Goal: Task Accomplishment & Management: Use online tool/utility

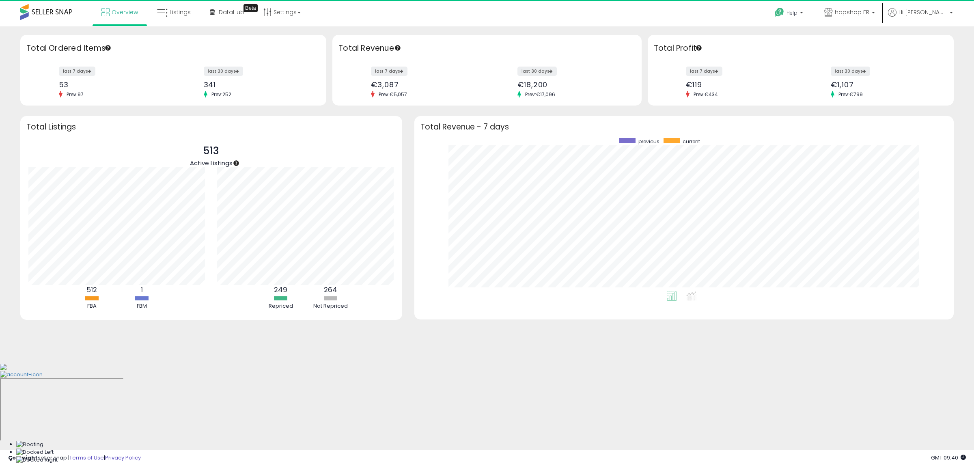
scroll to position [153, 524]
click at [881, 23] on link "hapshop FR" at bounding box center [849, 13] width 63 height 26
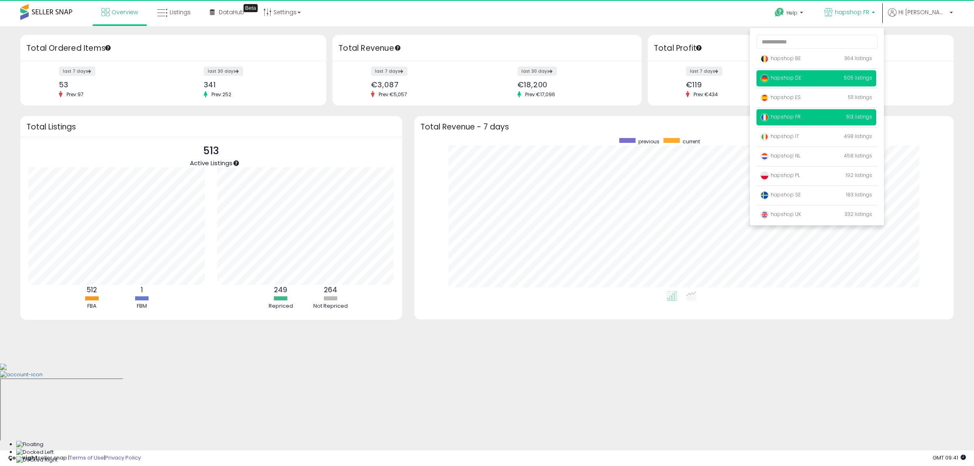
click at [850, 78] on p "hapshop DE 505 listings" at bounding box center [817, 78] width 120 height 16
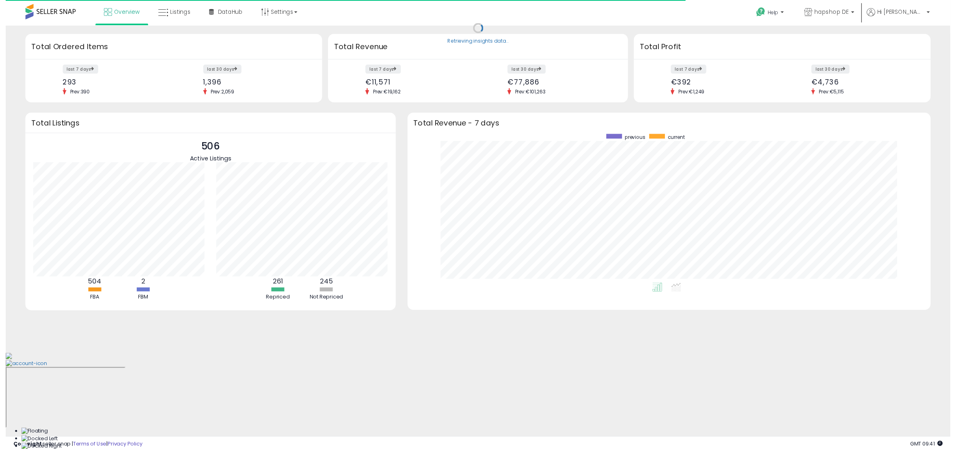
scroll to position [153, 524]
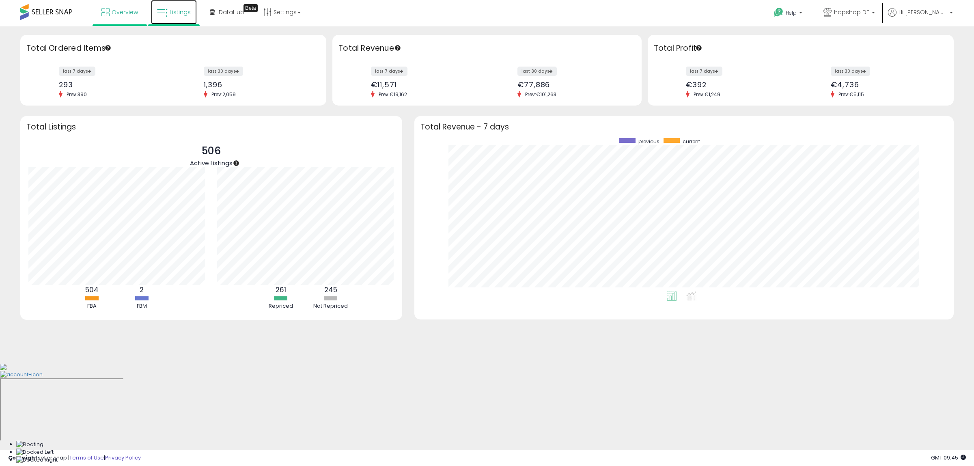
click at [174, 11] on span "Listings" at bounding box center [180, 12] width 21 height 8
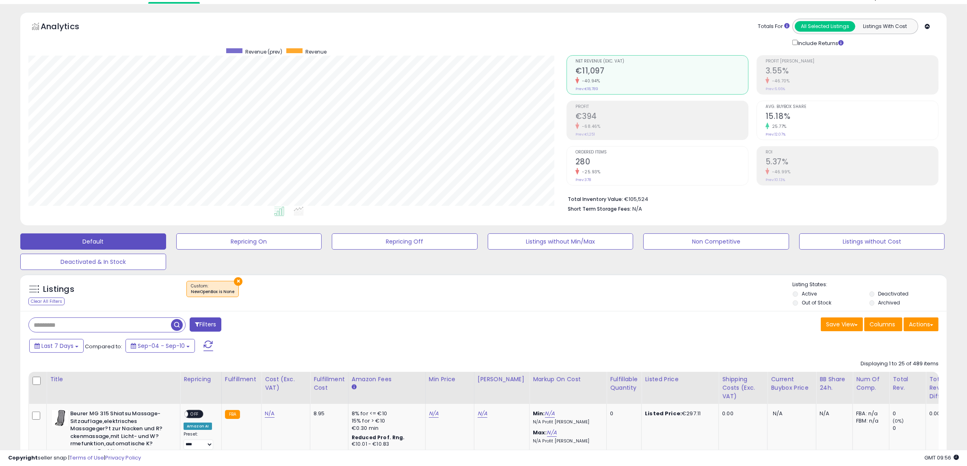
scroll to position [101, 0]
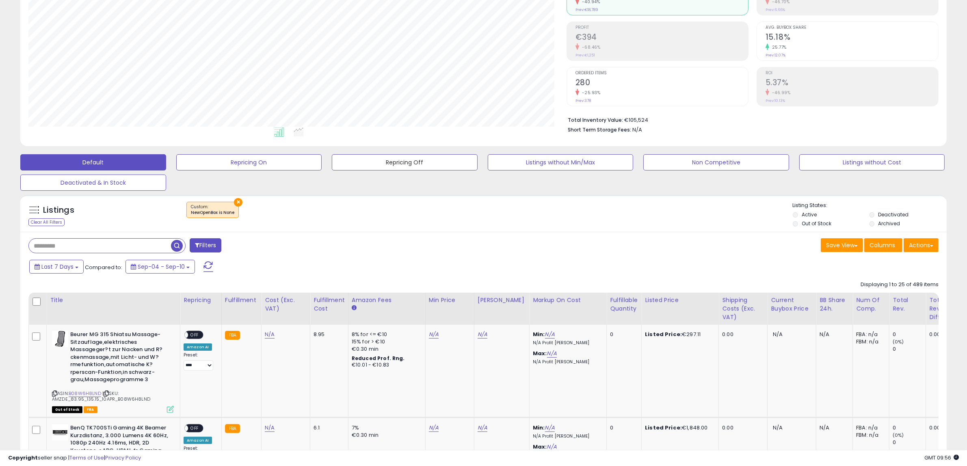
drag, startPoint x: 395, startPoint y: 160, endPoint x: 418, endPoint y: 205, distance: 51.2
click at [395, 160] on button "Repricing Off" at bounding box center [405, 162] width 146 height 16
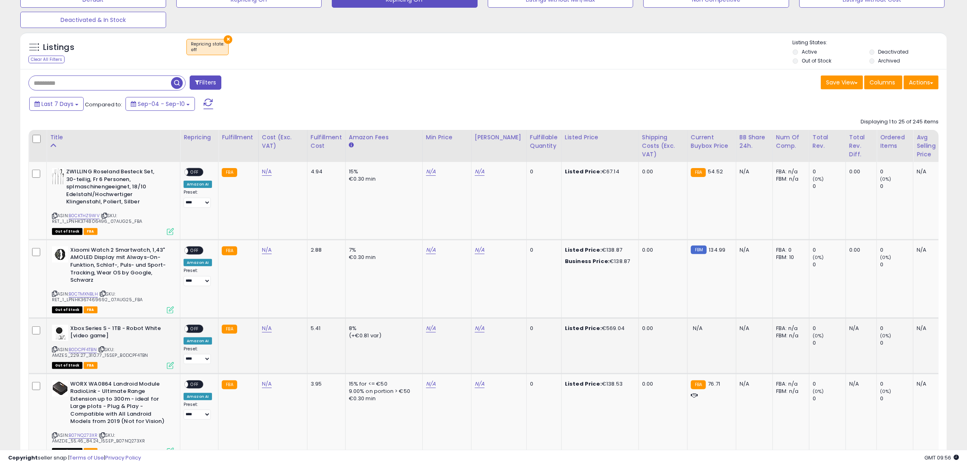
scroll to position [293, 0]
